Goal: Check status: Check status

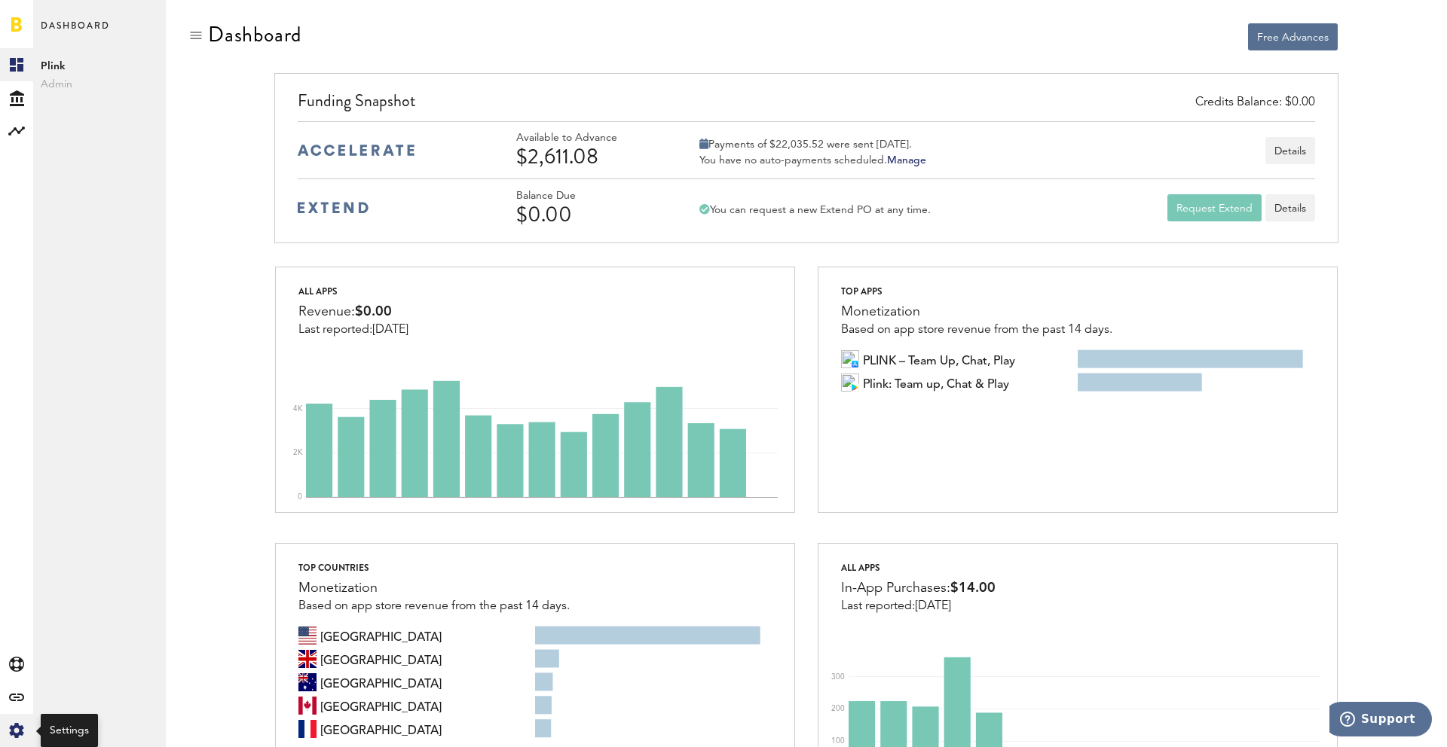
click at [13, 726] on icon at bounding box center [16, 730] width 14 height 15
click at [61, 240] on div "Log Out" at bounding box center [99, 227] width 133 height 27
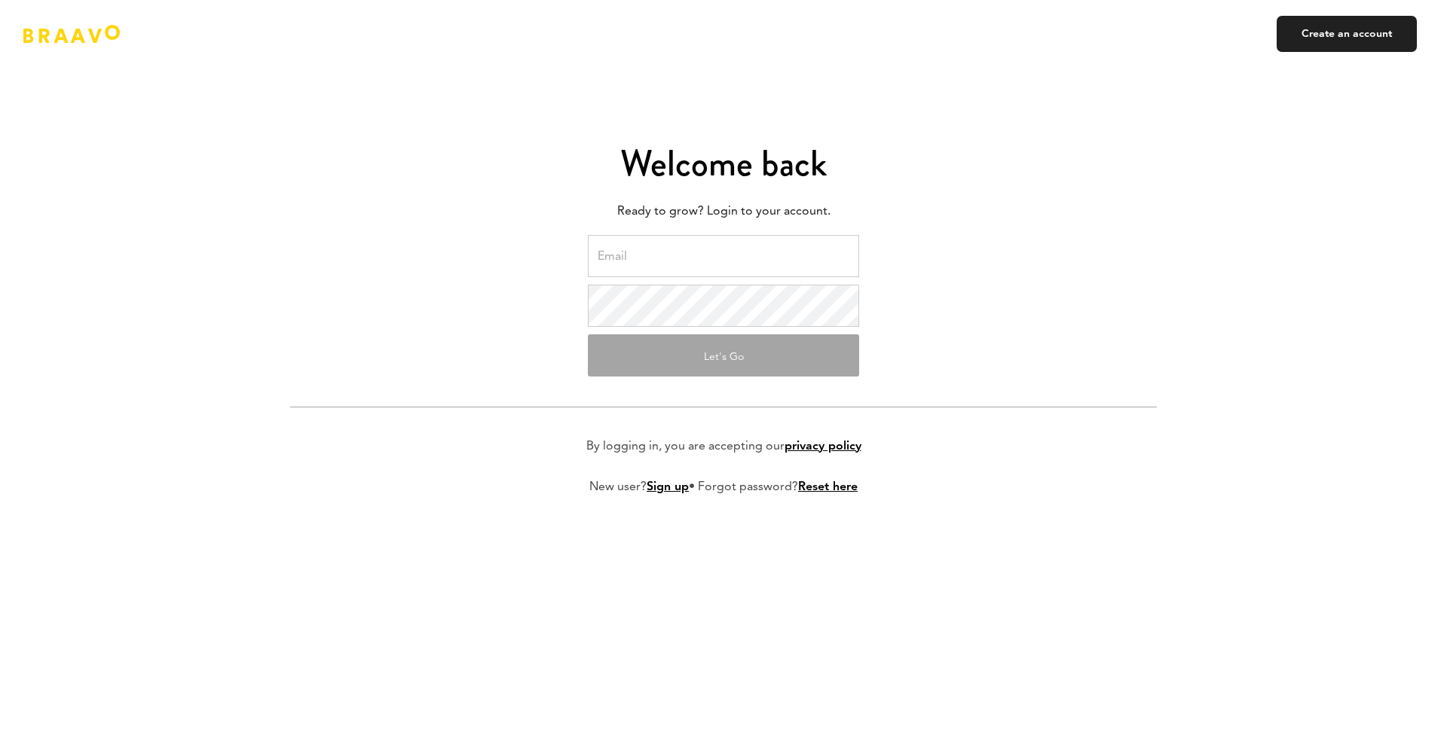
type input "ads@plink.tech"
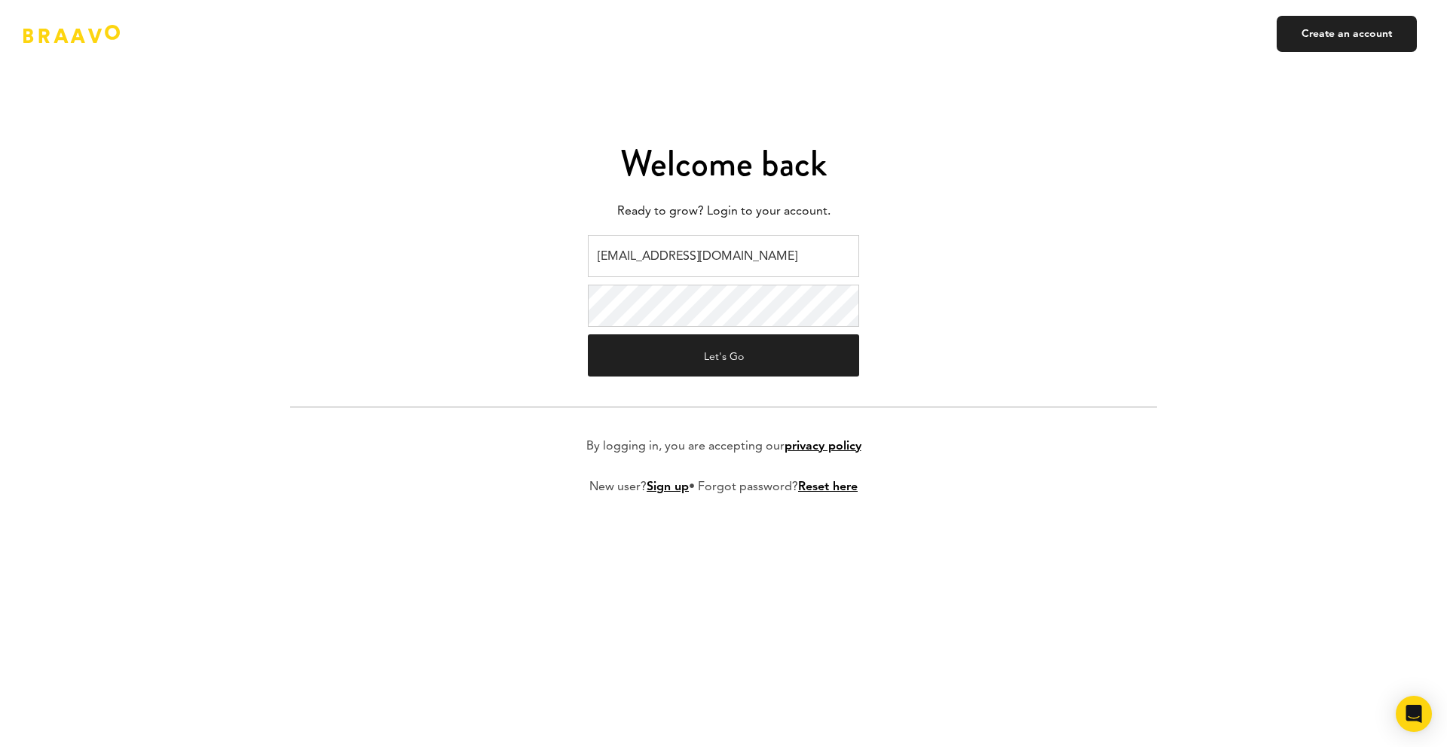
click at [671, 257] on input "ads@plink.tech" at bounding box center [723, 256] width 271 height 42
click at [702, 351] on button "Let's Go" at bounding box center [723, 356] width 271 height 42
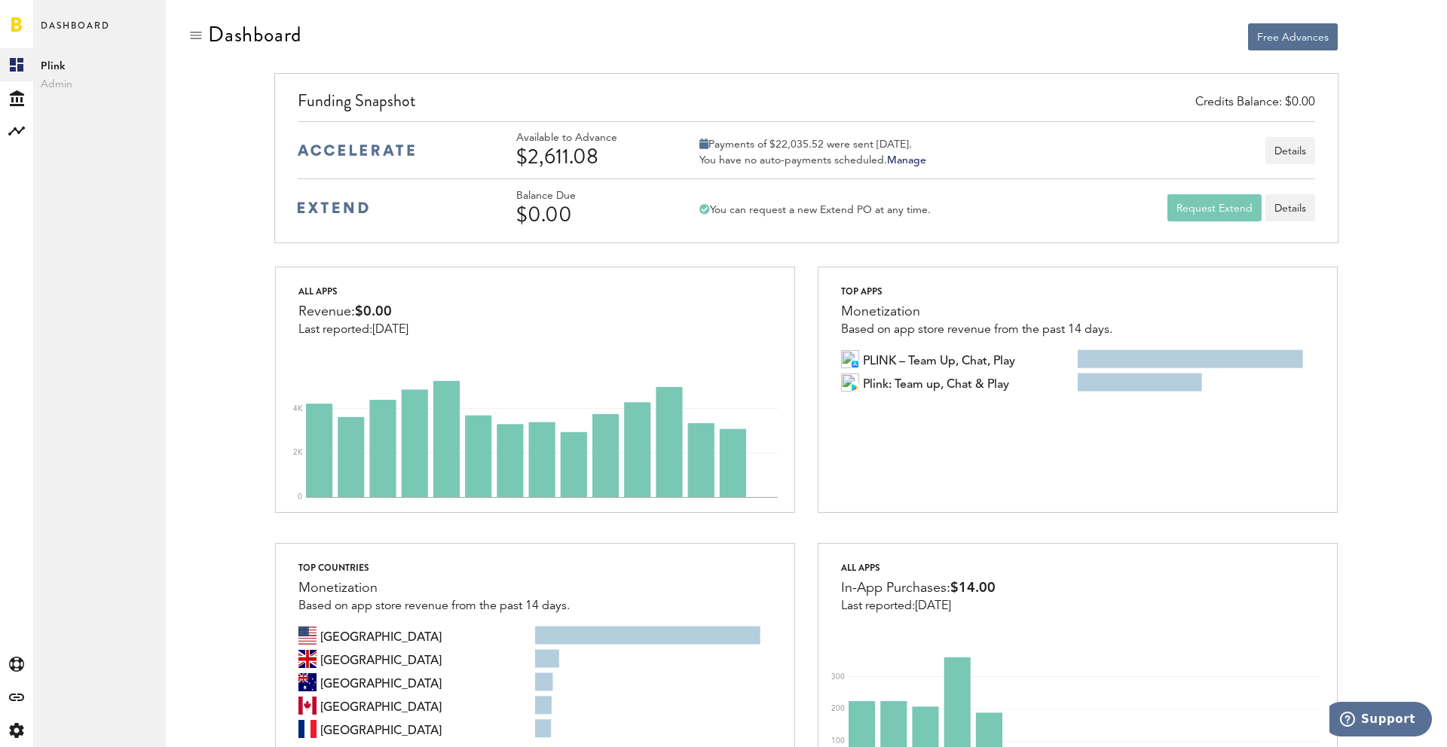
click at [691, 35] on div at bounding box center [534, 37] width 521 height 29
drag, startPoint x: 917, startPoint y: 146, endPoint x: 566, endPoint y: 124, distance: 351.8
click at [643, 125] on div "Available to Advance $2,611.08 Payments of $22,035.52 were sent today. You have…" at bounding box center [806, 149] width 1016 height 57
click at [717, 77] on div "Credits Balance: $0.00 Funding Snapshot Available to Advance $2,611.08 Payments…" at bounding box center [805, 158] width 1063 height 170
click at [5, 733] on div "Created with Sketch." at bounding box center [16, 730] width 33 height 33
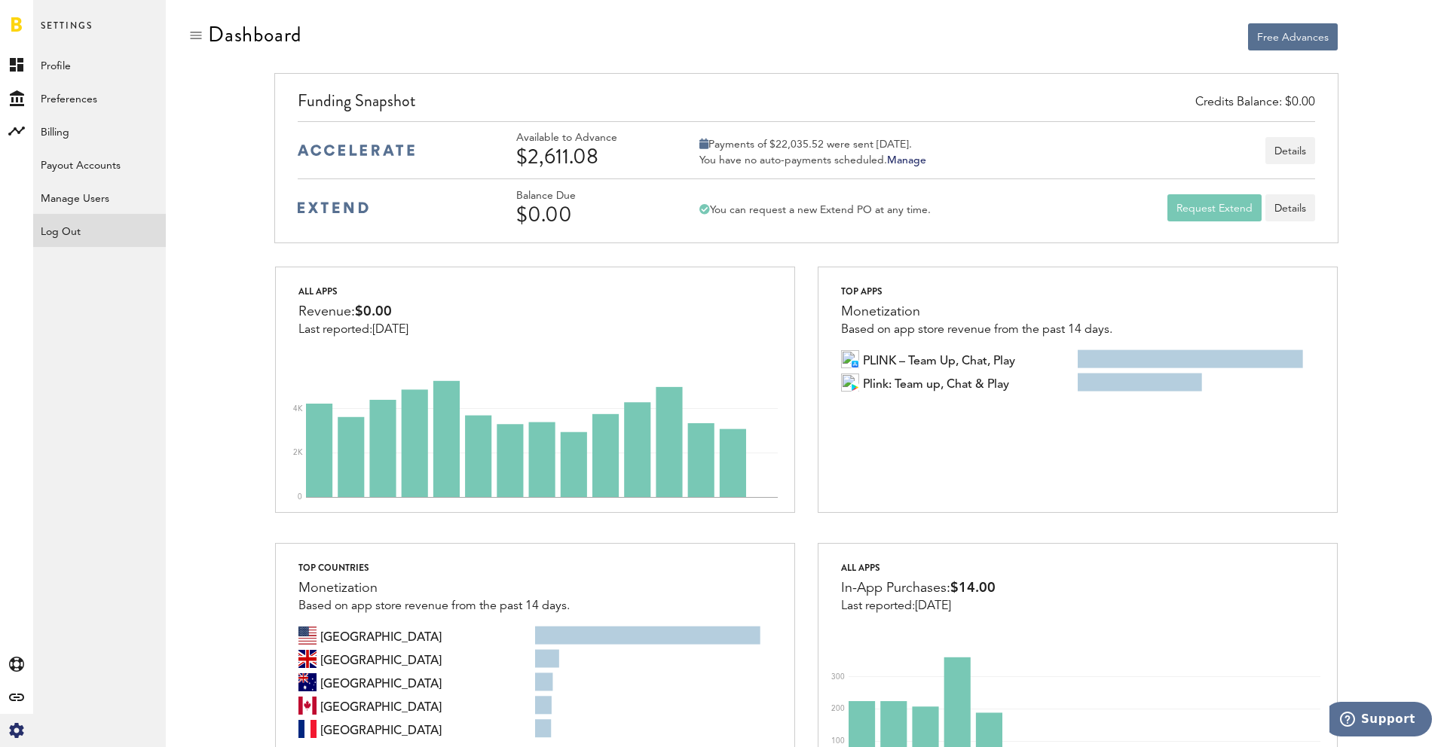
click at [84, 239] on div "Log Out" at bounding box center [99, 227] width 133 height 27
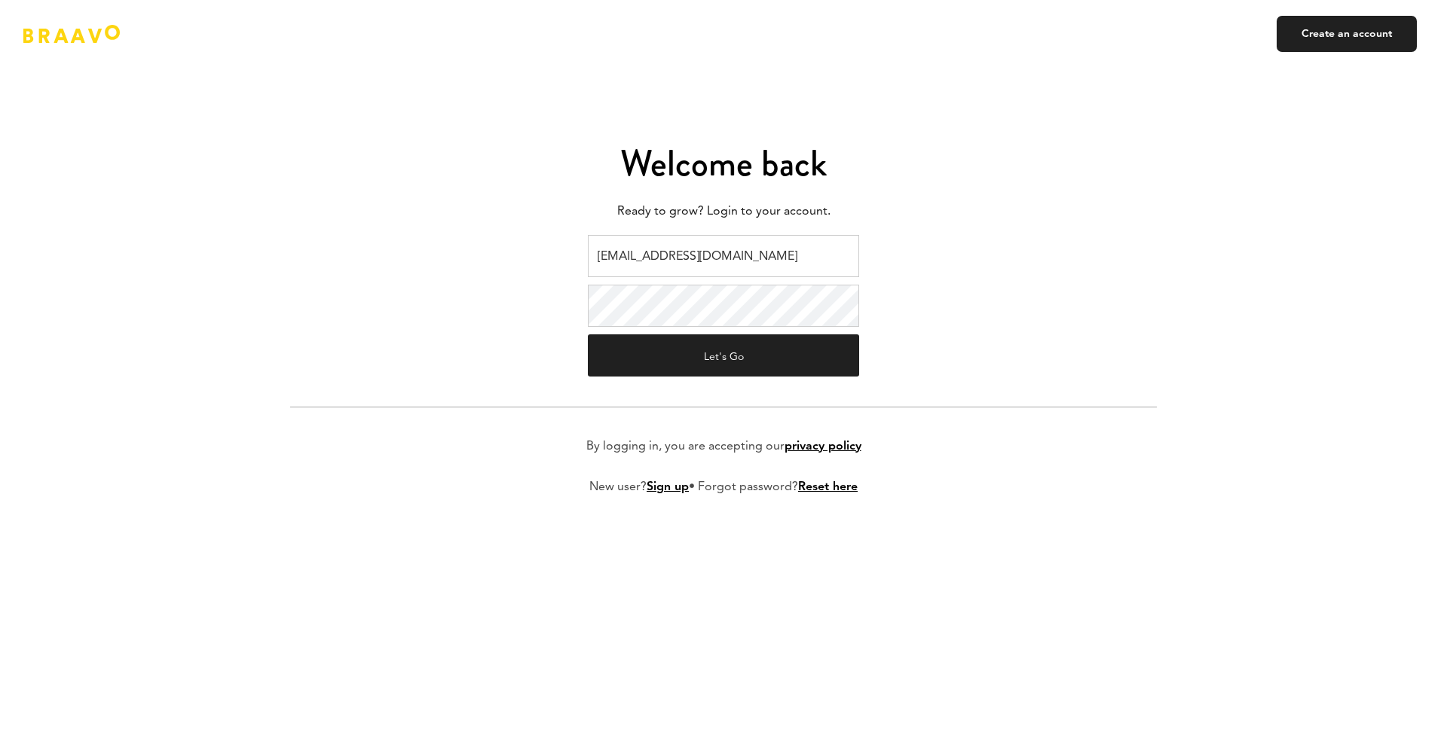
click at [683, 253] on input "ads@plink.tech" at bounding box center [723, 256] width 271 height 42
type input "braavo@safecalls.live"
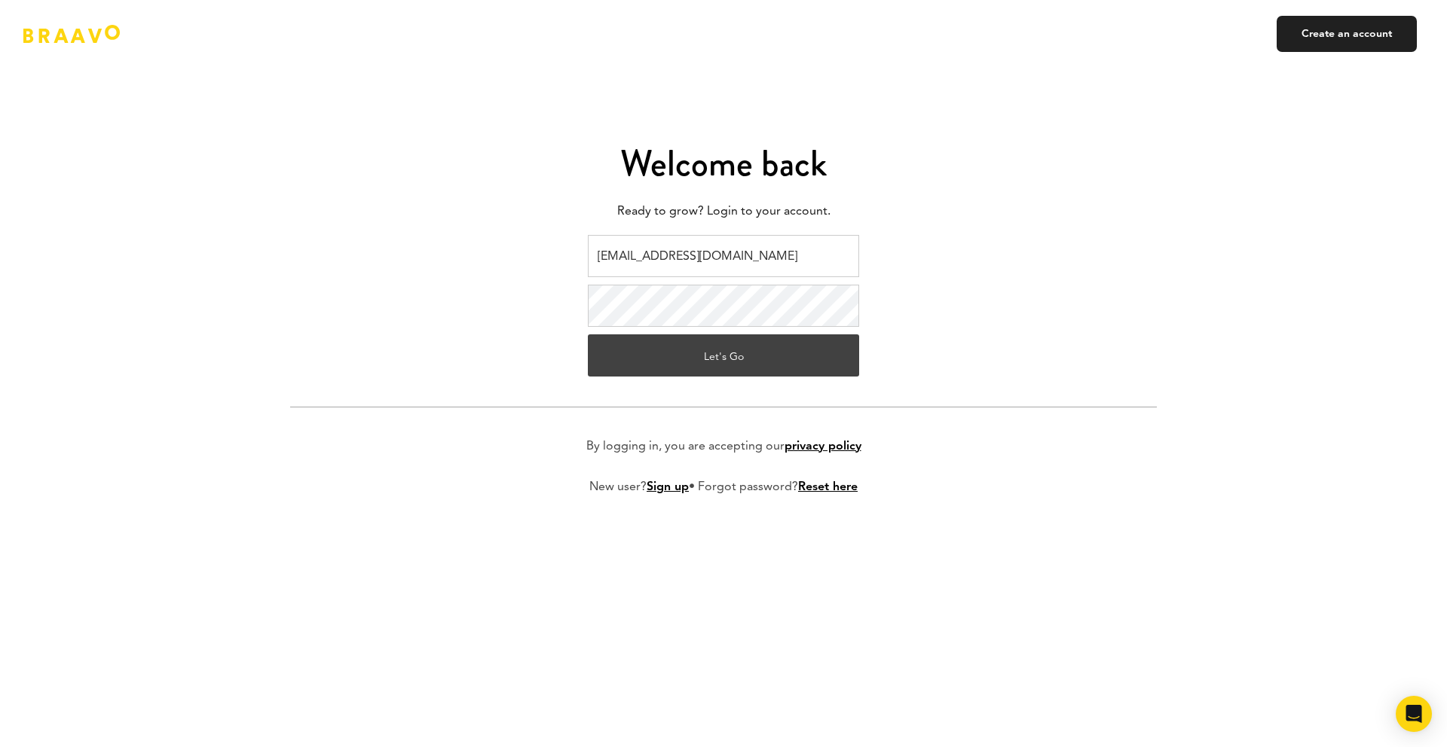
click at [718, 357] on button "Let's Go" at bounding box center [723, 356] width 271 height 42
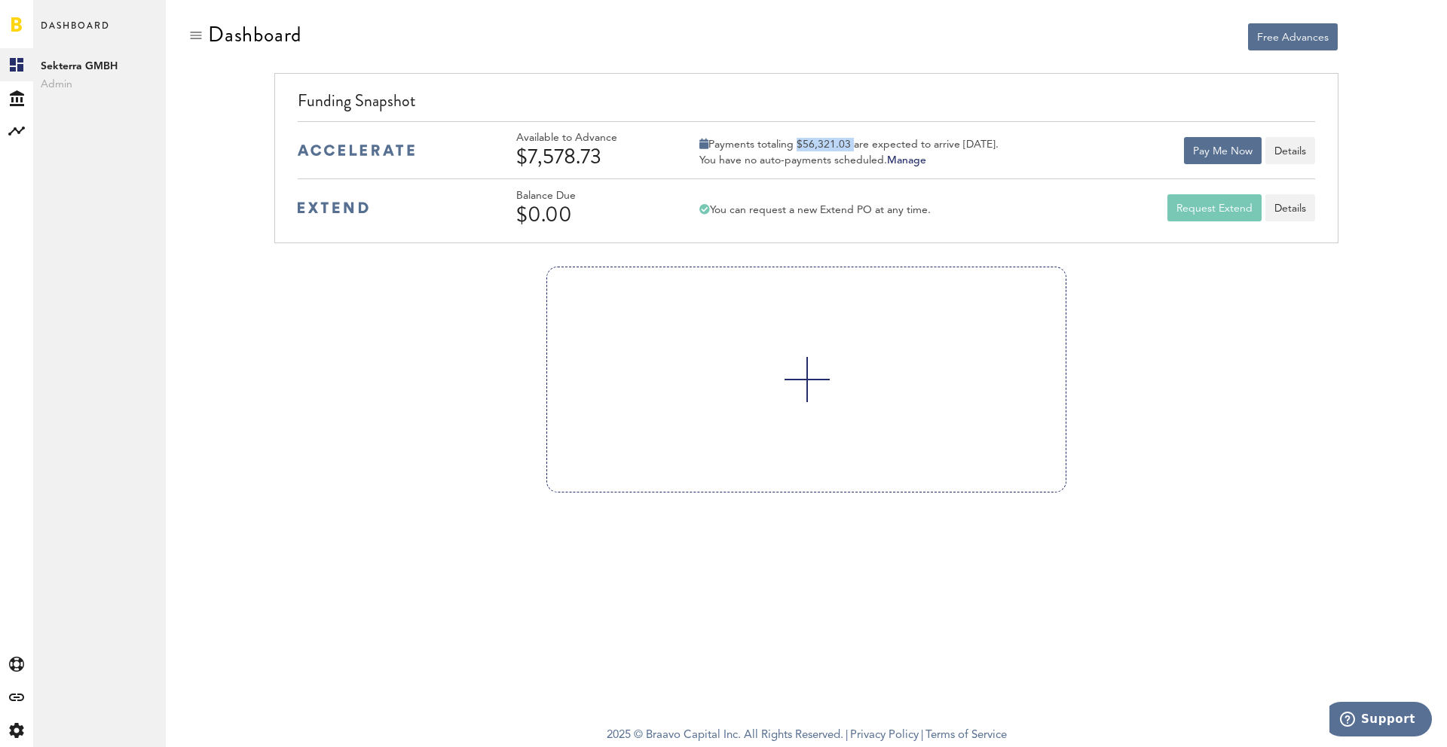
drag, startPoint x: 853, startPoint y: 144, endPoint x: 694, endPoint y: 145, distance: 159.0
click at [699, 143] on div "Payments totaling $56,321.03 are expected to arrive today." at bounding box center [848, 145] width 299 height 14
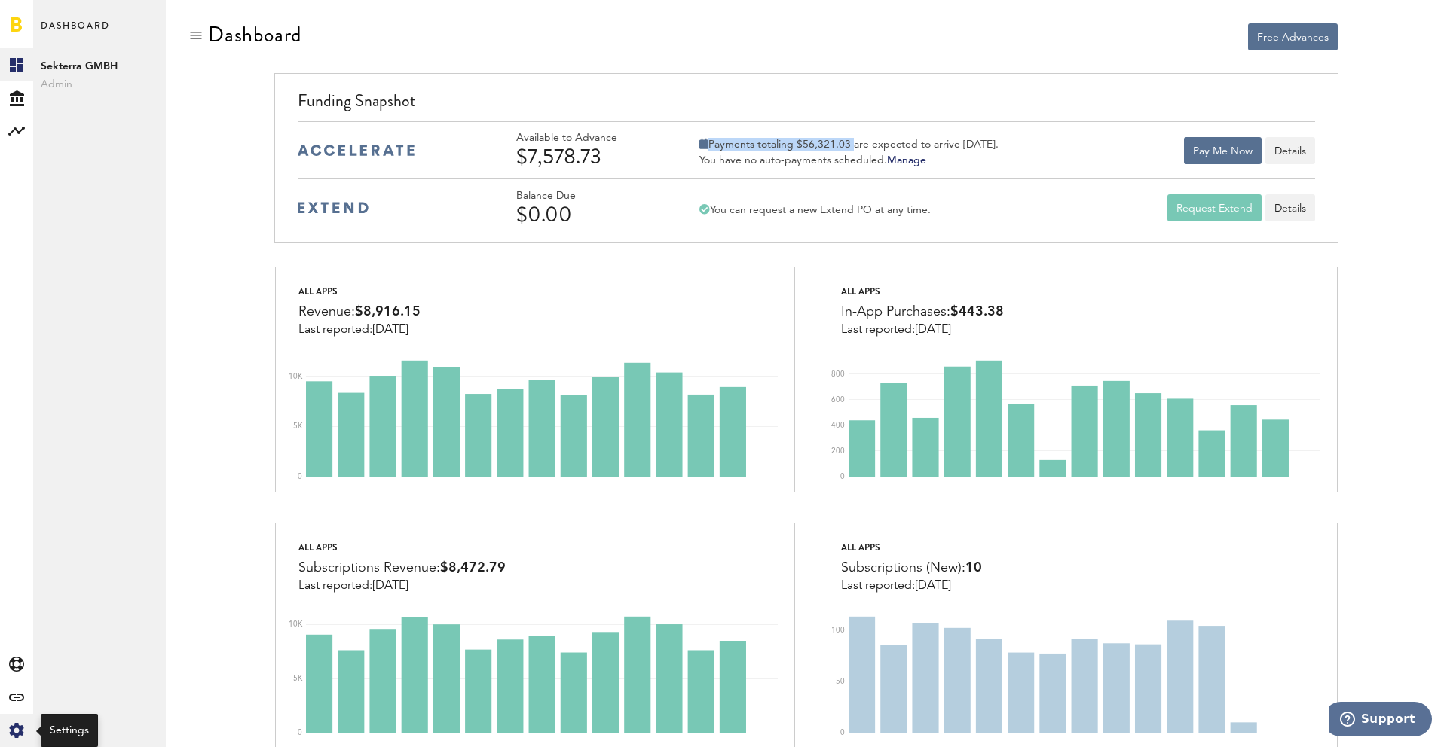
click at [24, 741] on div "Created with Sketch." at bounding box center [16, 730] width 33 height 33
click at [73, 234] on div "Log Out" at bounding box center [99, 227] width 133 height 27
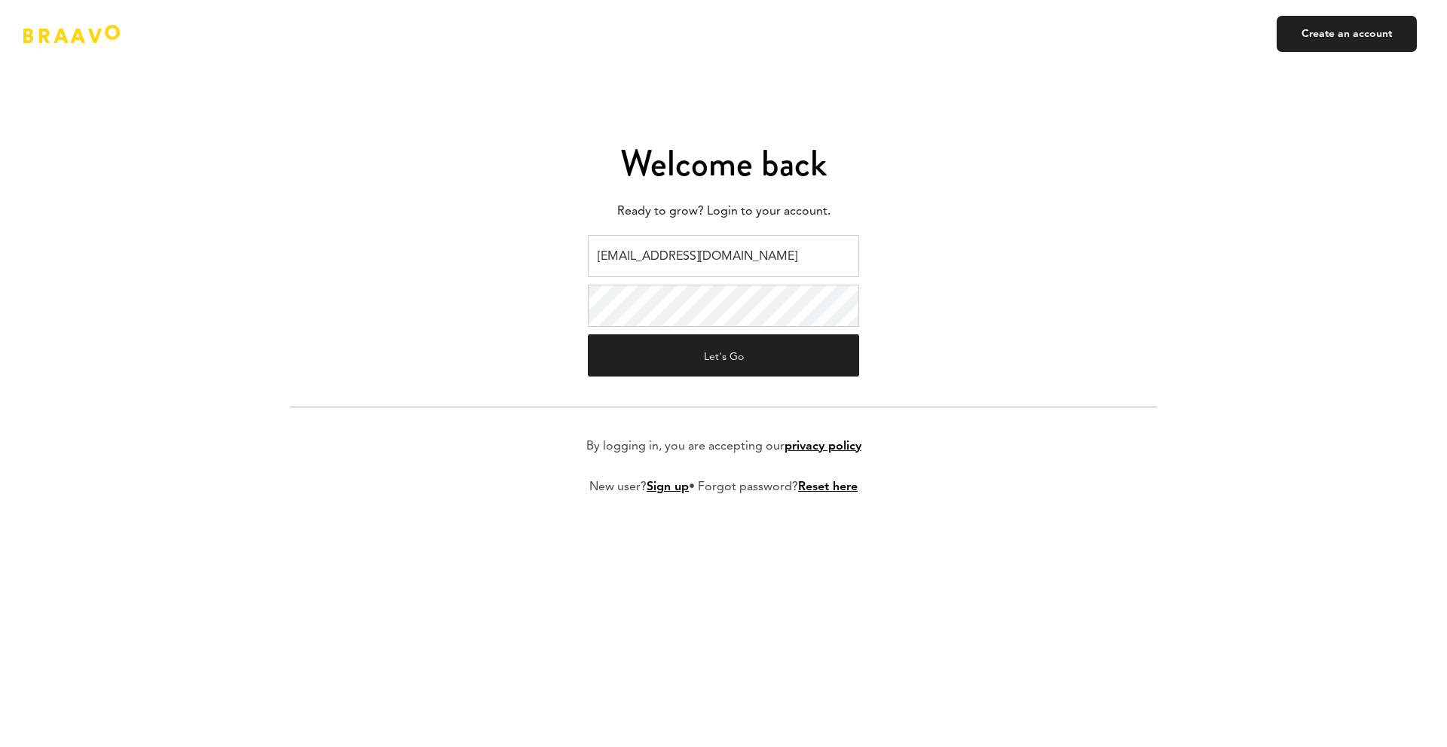
click at [655, 253] on input "braavo@safecalls.live" at bounding box center [723, 256] width 271 height 42
type input "[EMAIL_ADDRESS][DOMAIN_NAME]"
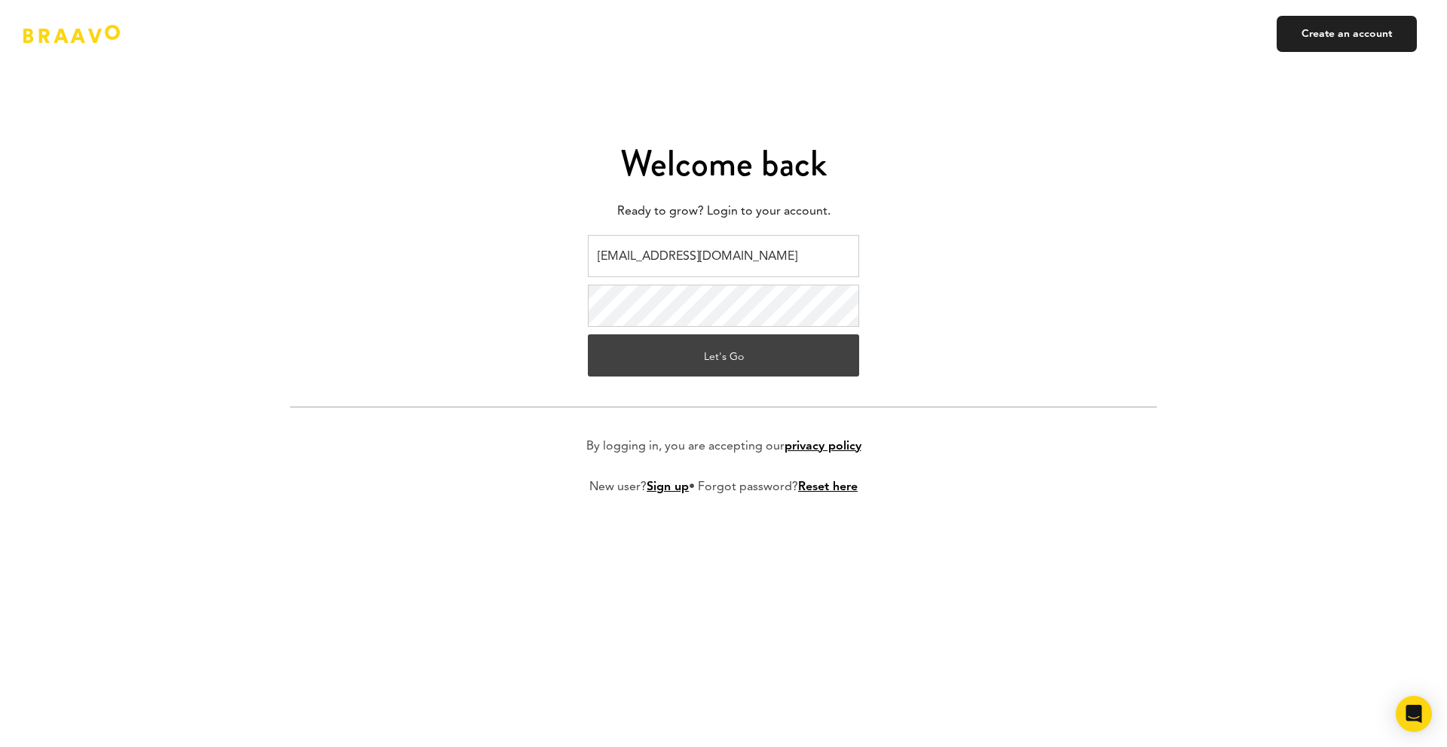
click at [707, 344] on button "Let's Go" at bounding box center [723, 356] width 271 height 42
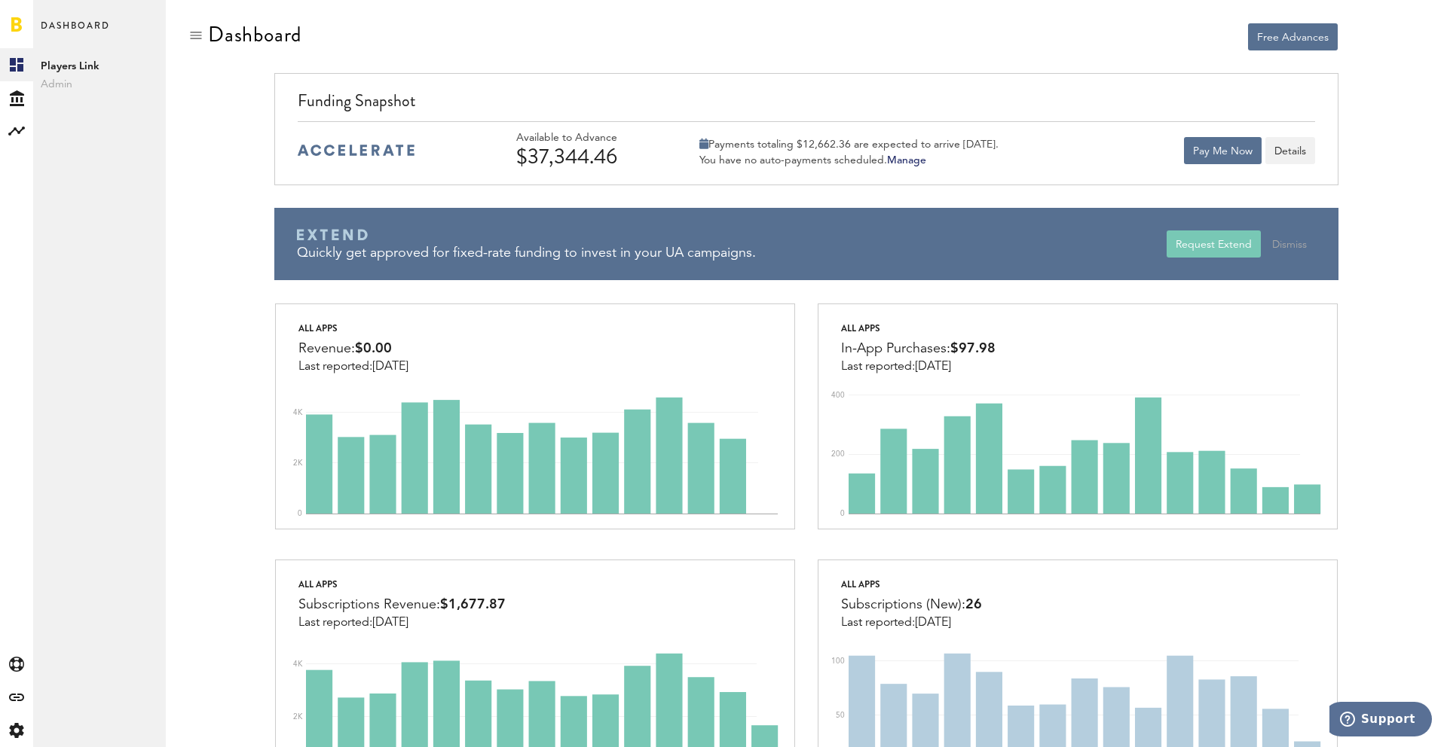
drag, startPoint x: 840, startPoint y: 137, endPoint x: 655, endPoint y: 128, distance: 185.6
click at [732, 129] on div "Available to Advance $37,344.46 Payments totaling $12,662.36 are expected to ar…" at bounding box center [806, 149] width 1016 height 57
click at [23, 732] on icon at bounding box center [16, 730] width 14 height 15
click at [80, 237] on div "Log Out" at bounding box center [99, 227] width 133 height 27
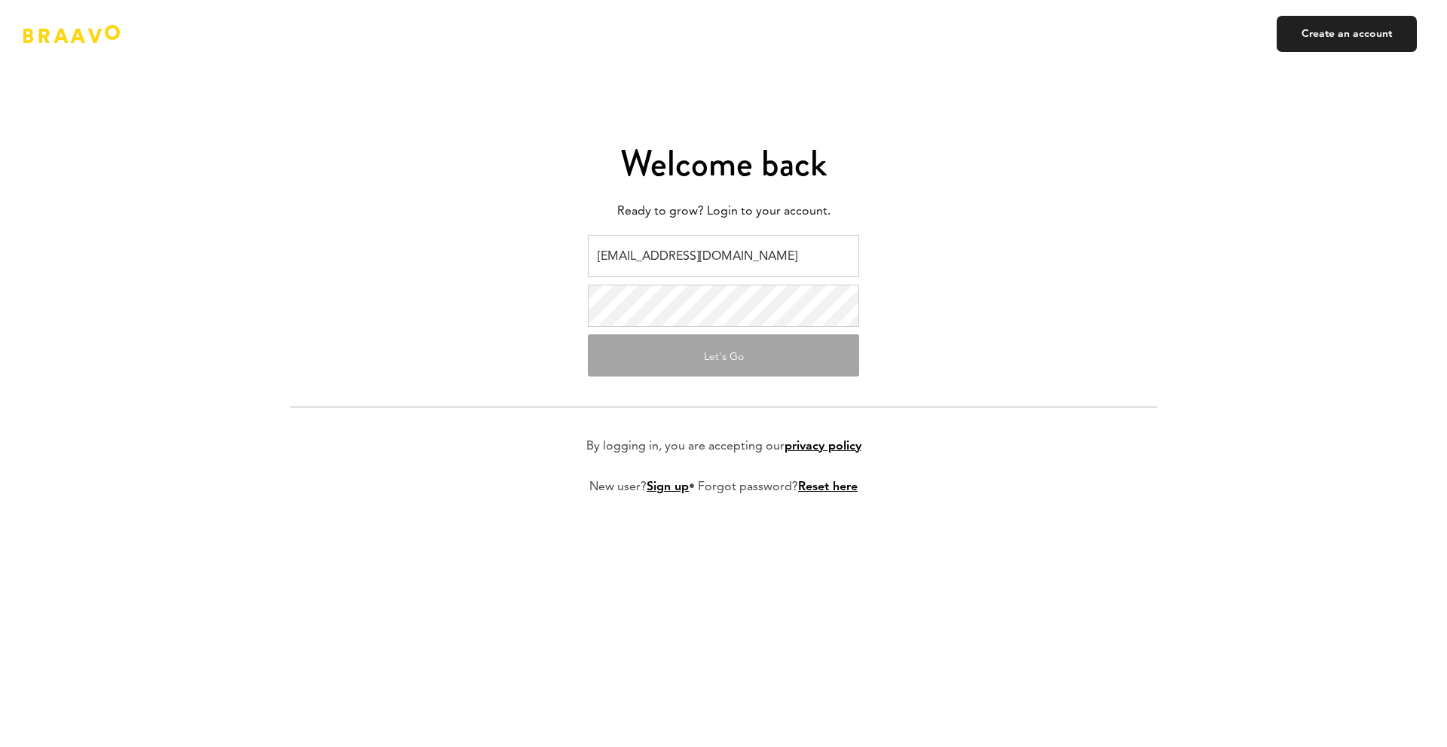
click at [637, 252] on input "v.kistruga@plink.tech" at bounding box center [723, 256] width 271 height 42
click at [679, 246] on input "v.kistruga@plink.tech" at bounding box center [723, 256] width 271 height 42
type input "ads@plink.tech"
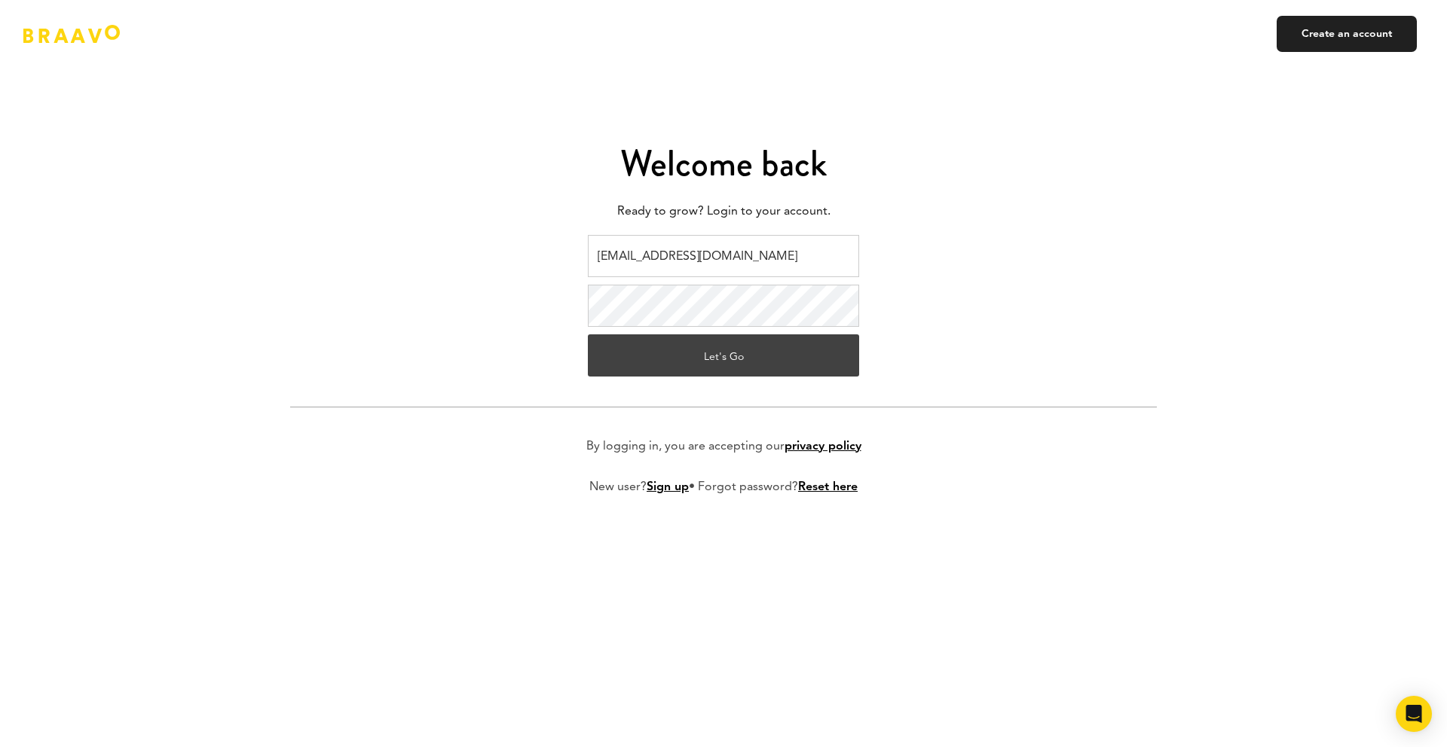
click at [704, 350] on button "Let's Go" at bounding box center [723, 356] width 271 height 42
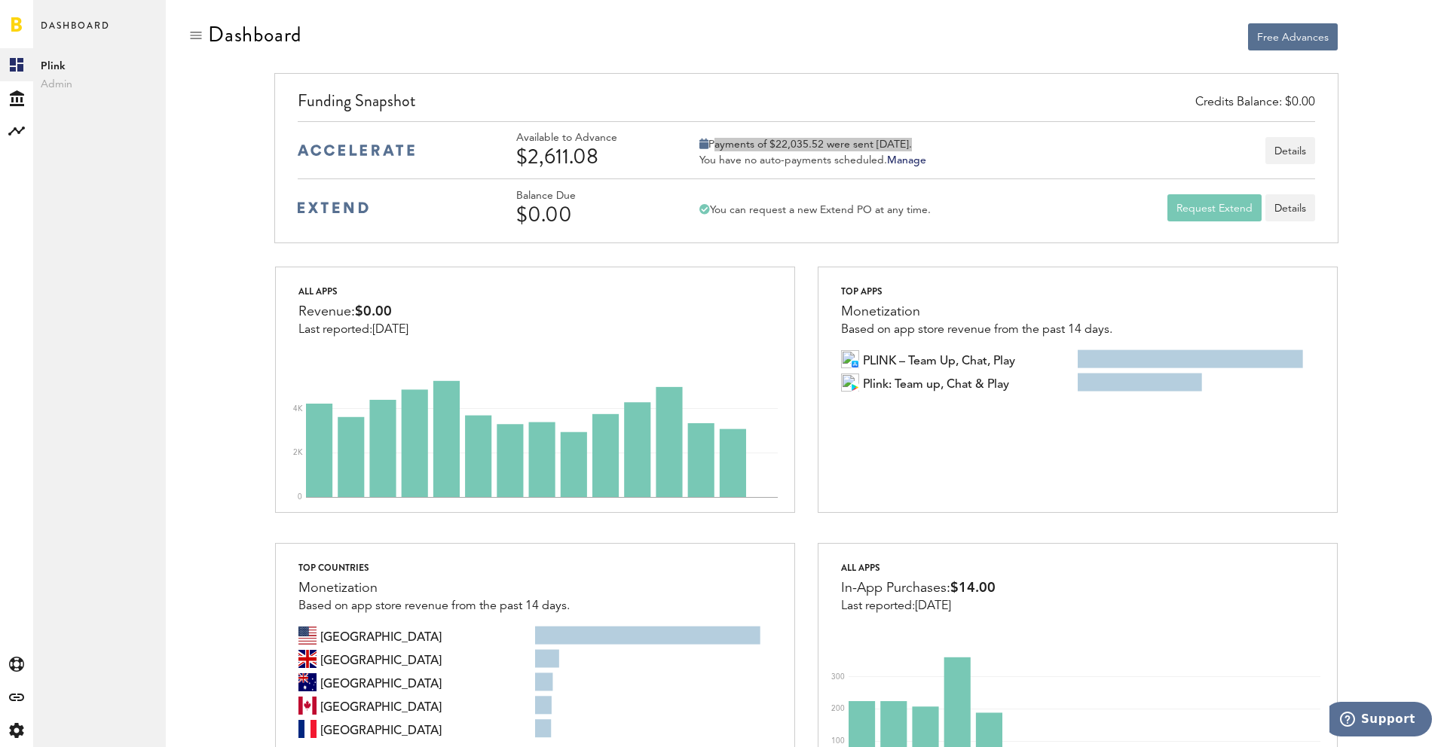
drag, startPoint x: 921, startPoint y: 146, endPoint x: 704, endPoint y: 145, distance: 216.2
click at [707, 145] on div "Payments of $22,035.52 were sent [DATE]." at bounding box center [812, 145] width 227 height 14
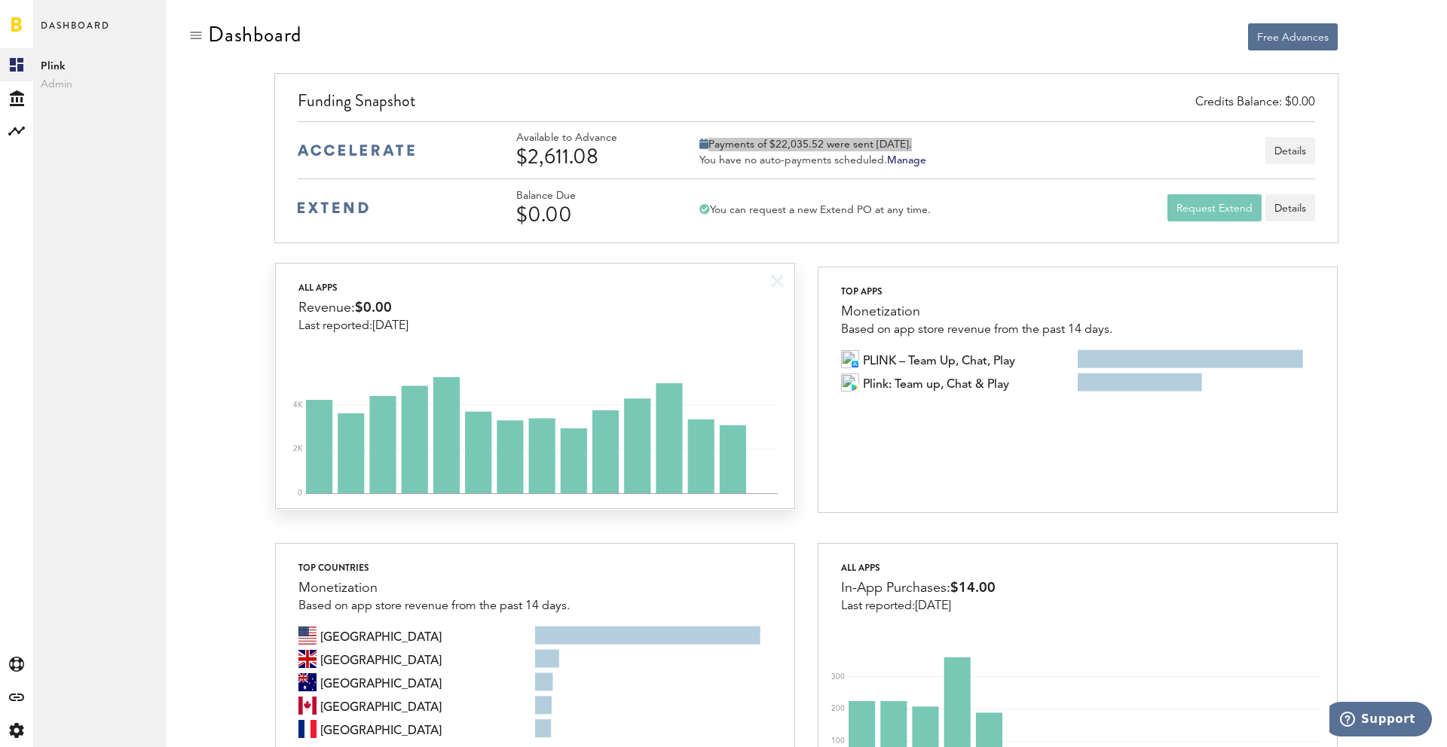
click at [601, 294] on div "All apps Revenue: $0.00 Last reported: [DATE]" at bounding box center [535, 298] width 518 height 69
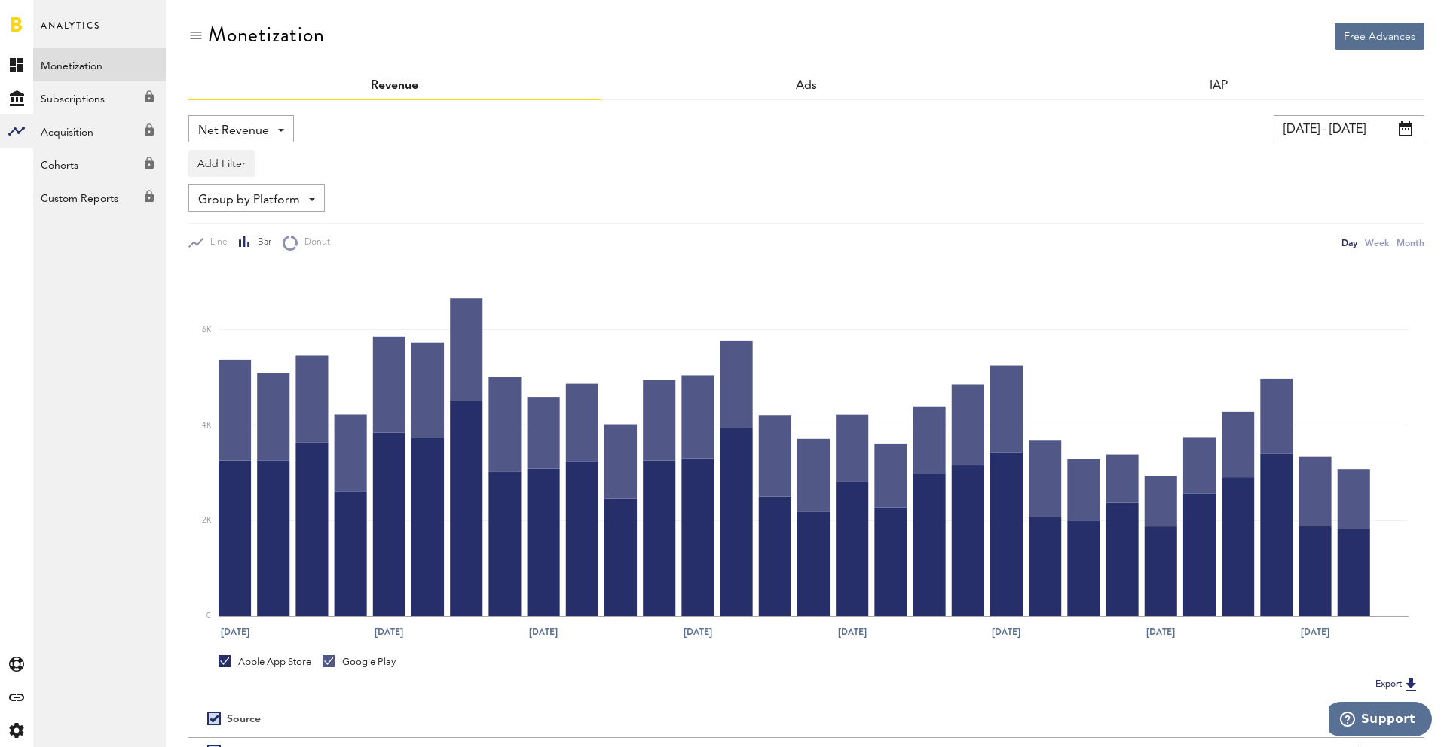
click at [1345, 141] on input "[DATE] - [DATE]" at bounding box center [1348, 128] width 151 height 27
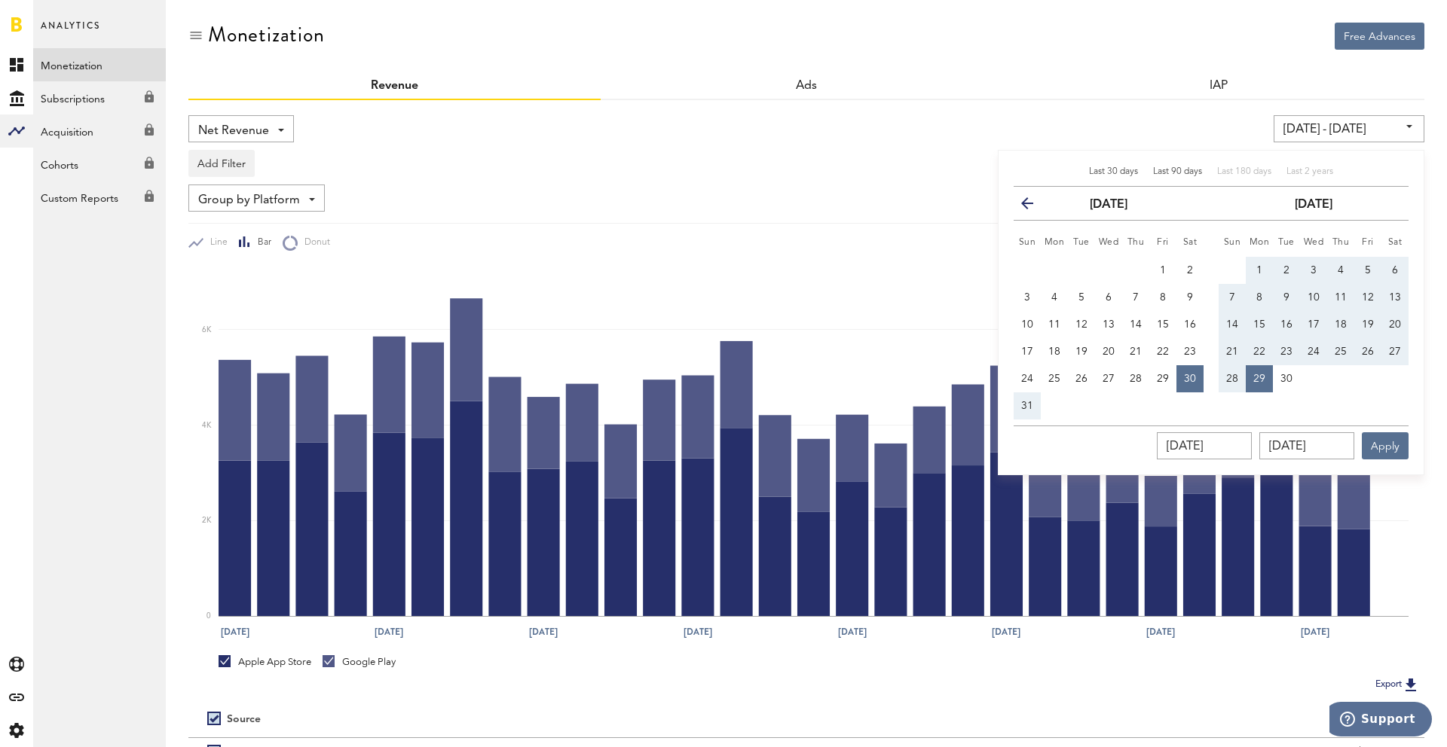
click at [1165, 170] on span "Last 90 days" at bounding box center [1177, 171] width 49 height 9
type input "[DATE] - [DATE]"
type input "[DATE]"
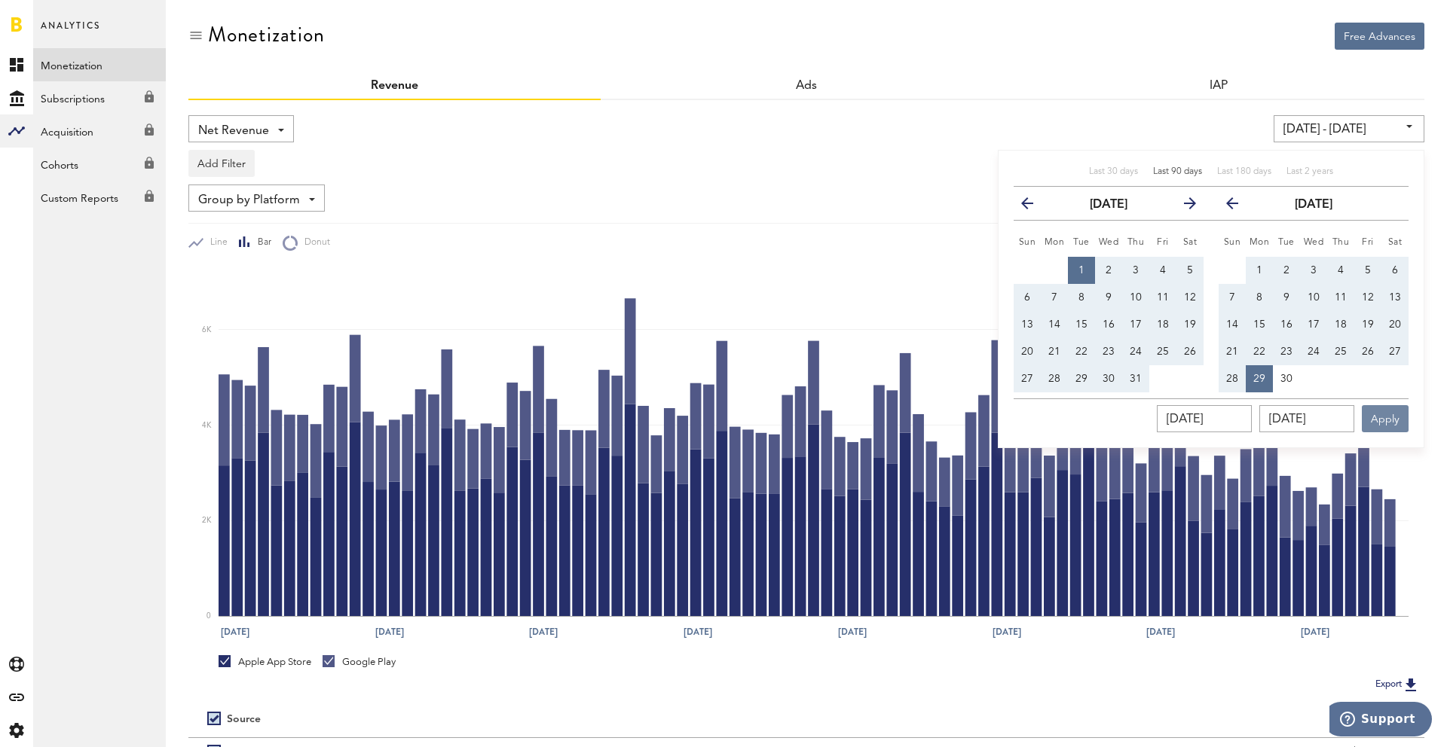
click at [1380, 416] on button "Apply" at bounding box center [1384, 418] width 47 height 27
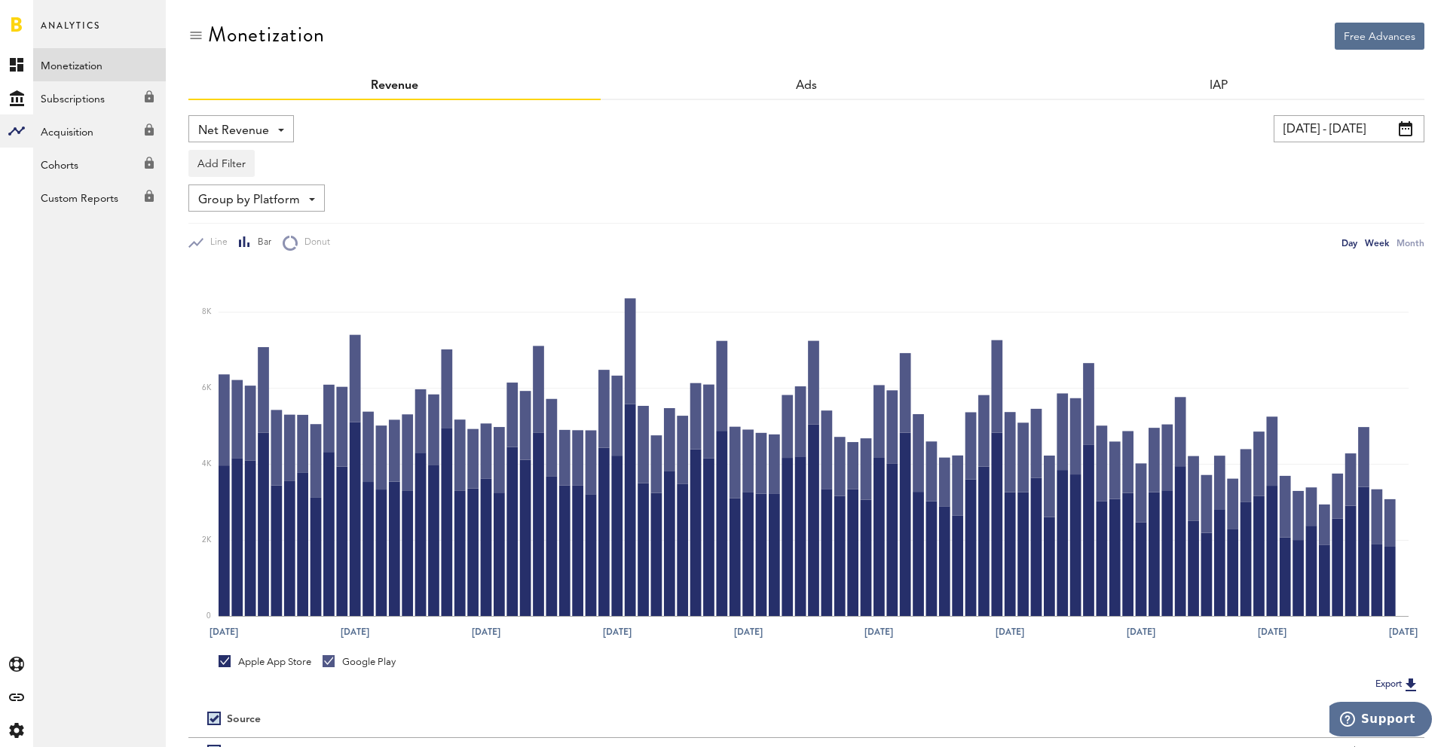
click at [1376, 242] on div "Week" at bounding box center [1376, 243] width 24 height 16
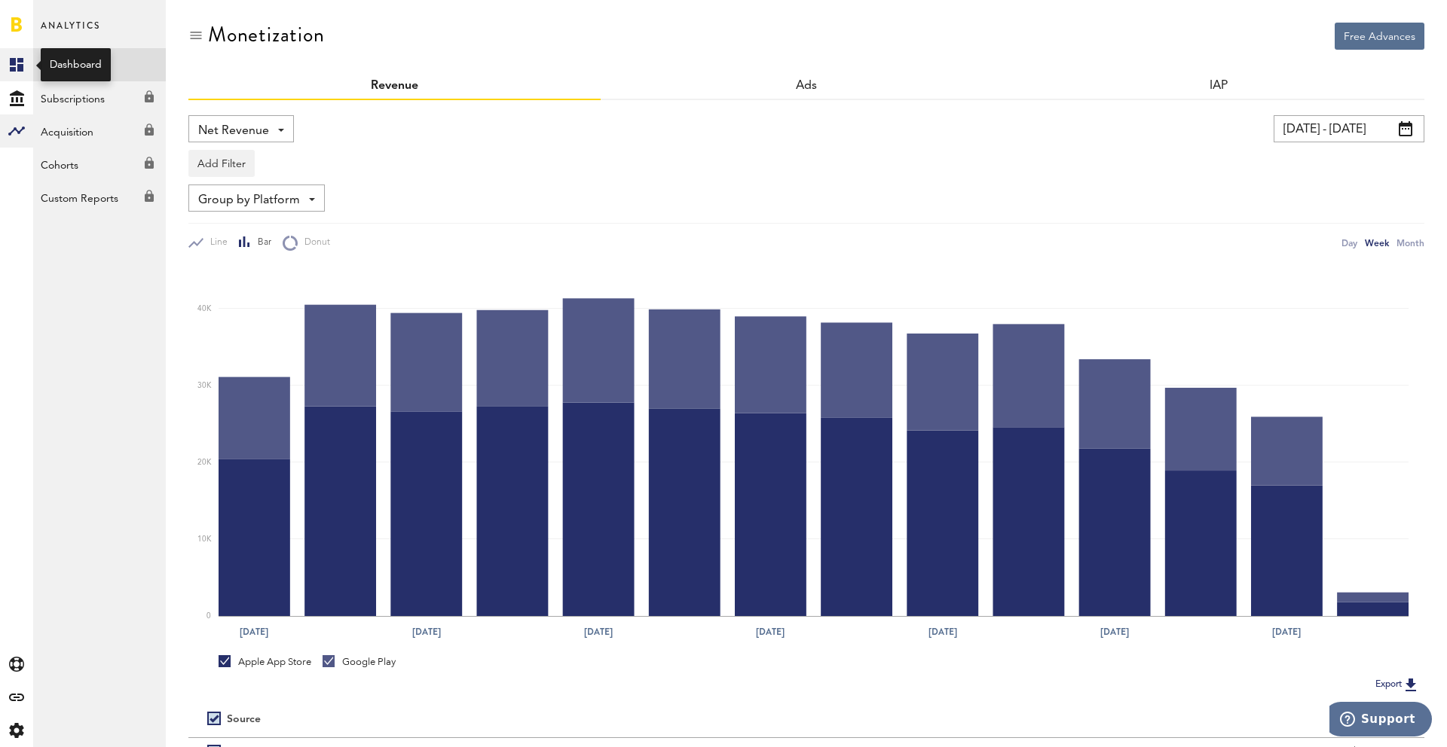
click at [10, 75] on link "Created with Sketch." at bounding box center [16, 64] width 33 height 33
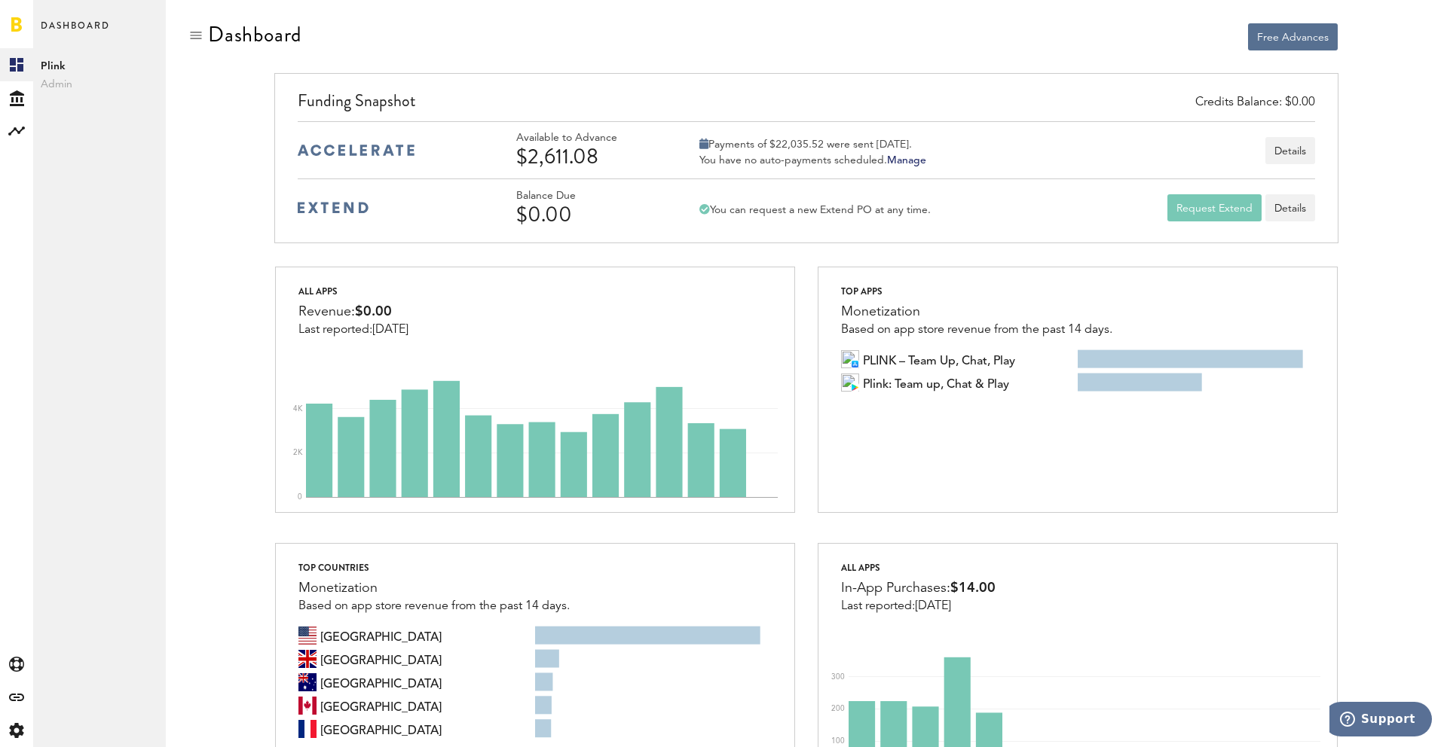
click at [827, 93] on div "Funding Snapshot" at bounding box center [806, 105] width 1016 height 32
click at [744, 86] on div "Credits Balance: $0.00 Funding Snapshot Available to Advance $2,611.08 Payments…" at bounding box center [805, 158] width 1063 height 170
